Goal: Task Accomplishment & Management: Manage account settings

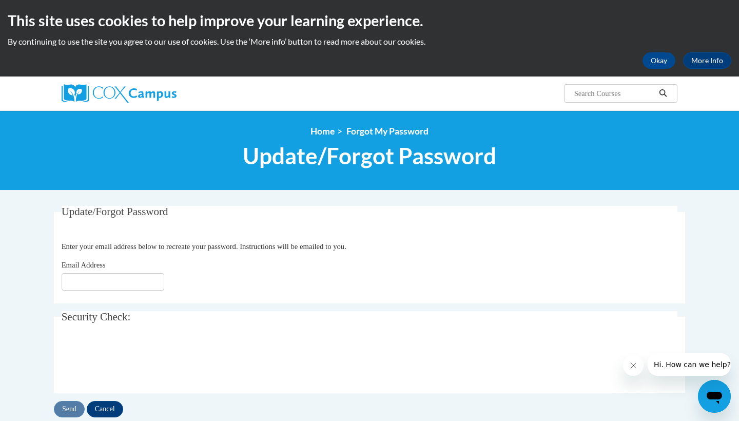
click at [132, 291] on fieldset "Update/Forgot Password Please enter your email address Enter your email address…" at bounding box center [369, 254] width 631 height 97
click at [136, 266] on div "Email Address" at bounding box center [370, 274] width 616 height 31
click at [136, 272] on div "Email Address" at bounding box center [370, 274] width 616 height 31
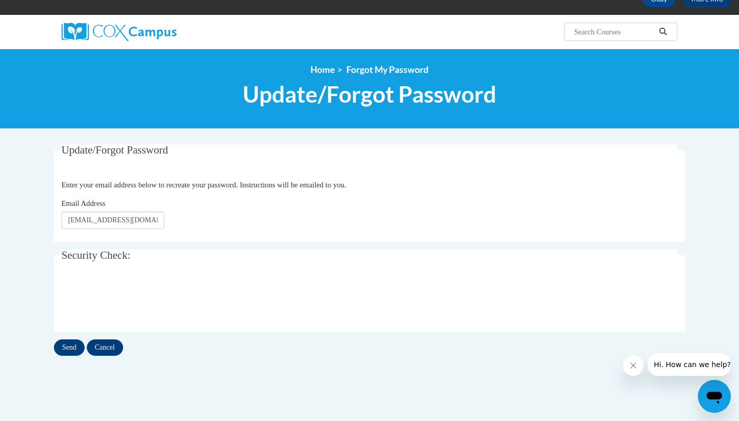
scroll to position [67, 0]
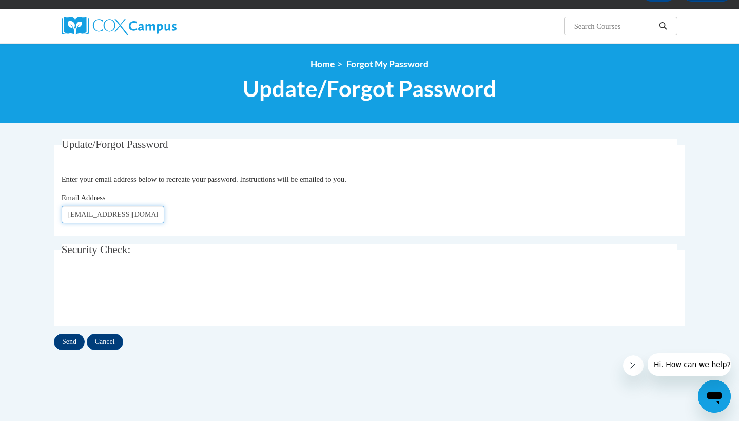
click at [99, 216] on input "ehudso24@students.kennesaw.edu" at bounding box center [113, 214] width 103 height 17
type input "[EMAIL_ADDRESS][DOMAIN_NAME]"
click at [168, 389] on div "Update/Forgot Password Please enter your email address Enter your email address…" at bounding box center [369, 285] width 646 height 293
click at [72, 338] on input "Send" at bounding box center [69, 342] width 31 height 16
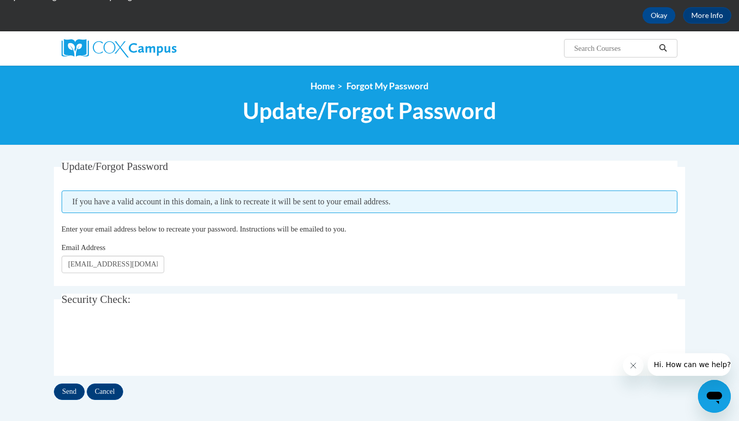
scroll to position [51, 0]
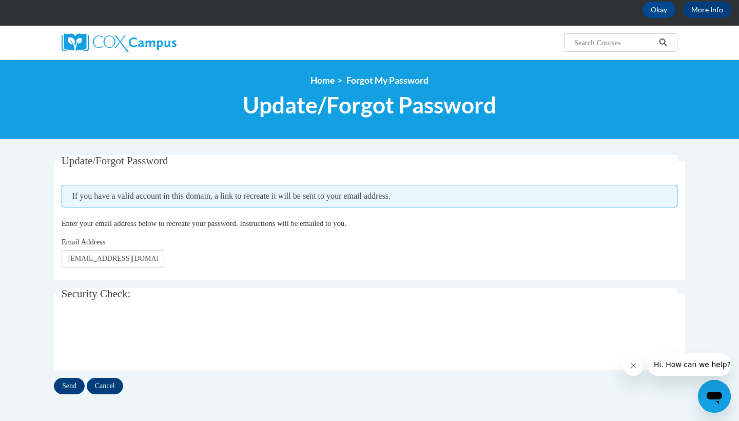
click at [71, 384] on input "Send" at bounding box center [69, 386] width 31 height 16
